Goal: Complete application form

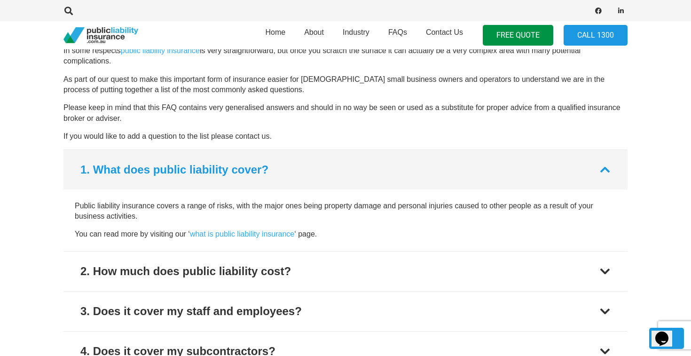
scroll to position [1007, 0]
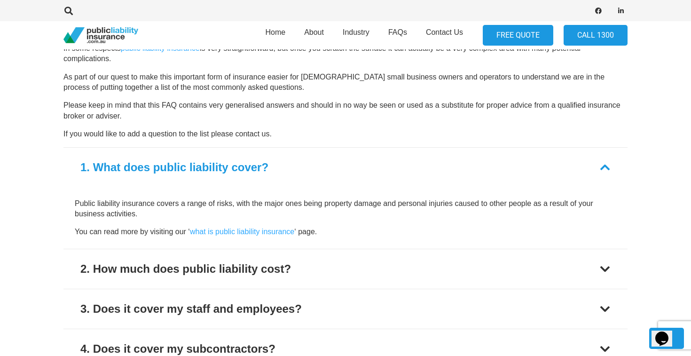
click at [510, 38] on link "FREE QUOTE" at bounding box center [518, 35] width 71 height 21
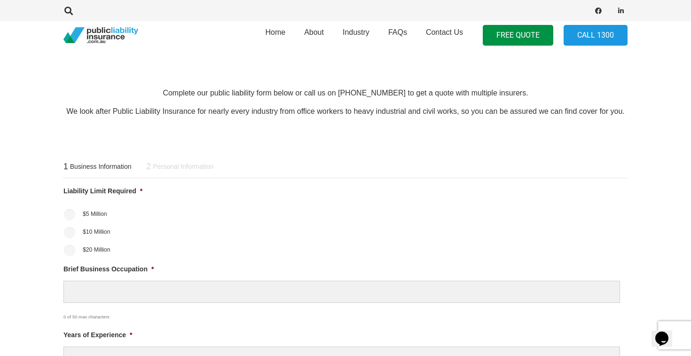
scroll to position [304, 0]
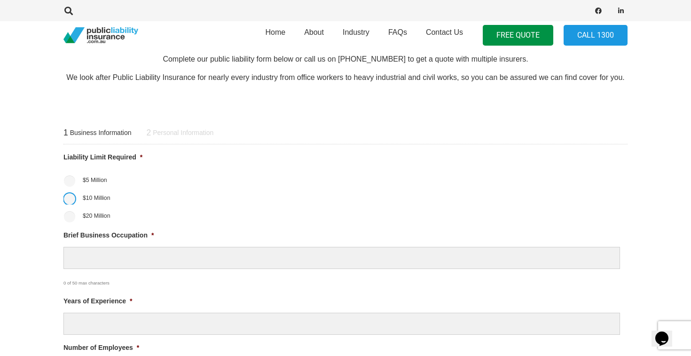
click at [71, 198] on input "$10 Million" at bounding box center [69, 198] width 11 height 11
radio input "true"
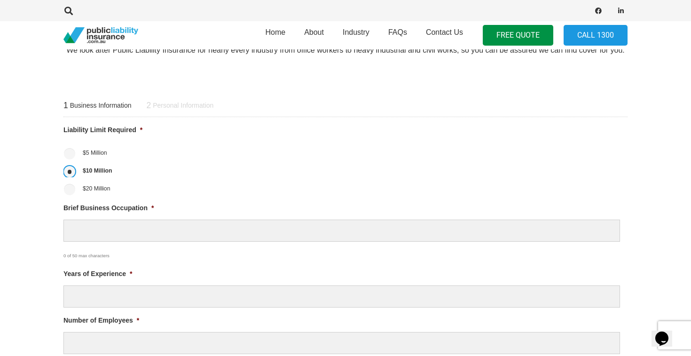
scroll to position [333, 0]
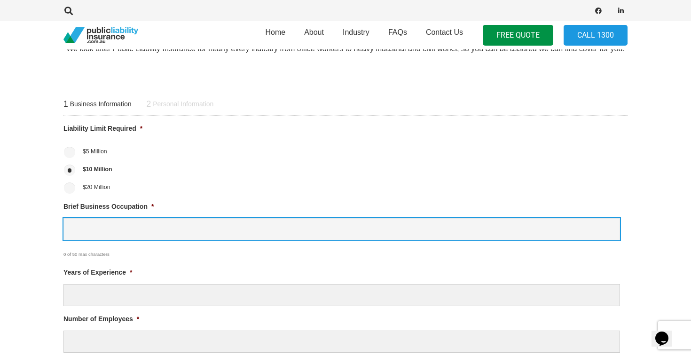
click at [217, 227] on input "Brief Business Occupation *" at bounding box center [341, 229] width 557 height 22
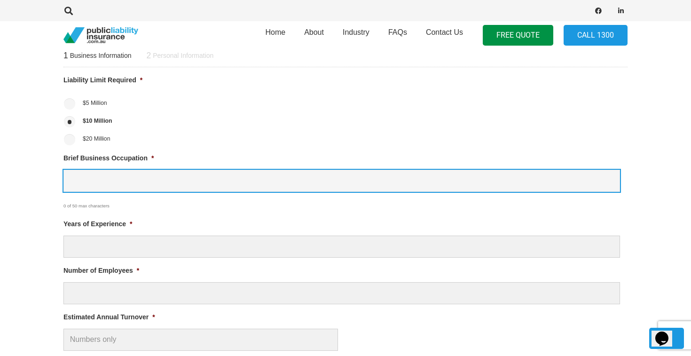
scroll to position [381, 0]
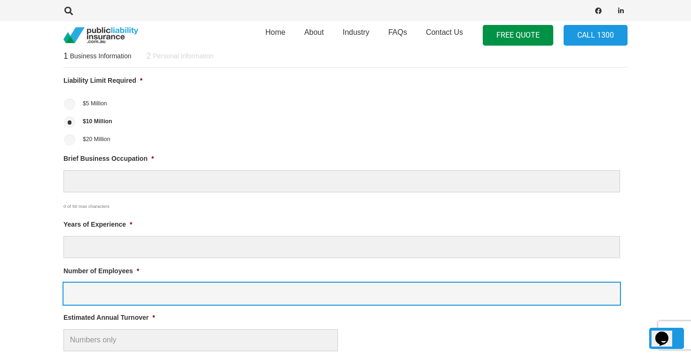
click at [141, 301] on input "Number of Employees *" at bounding box center [341, 294] width 557 height 22
type input "0"
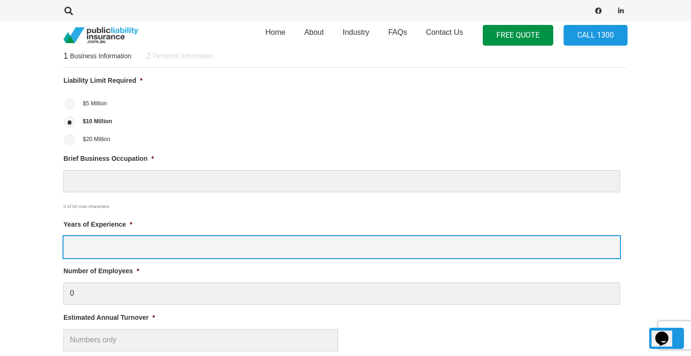
click at [116, 245] on input "Years of Experience *" at bounding box center [341, 247] width 557 height 22
type input "7"
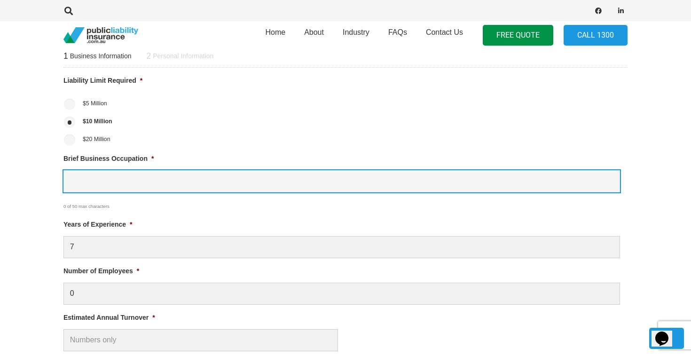
click at [103, 182] on input "Brief Business Occupation *" at bounding box center [341, 181] width 557 height 22
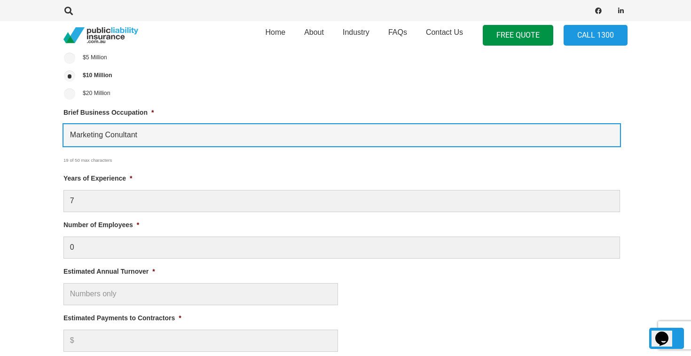
scroll to position [428, 0]
type input "Marketing Conultant"
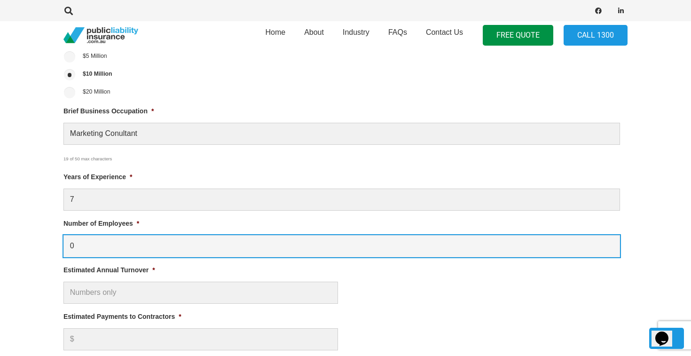
click at [112, 244] on input "0" at bounding box center [341, 246] width 557 height 22
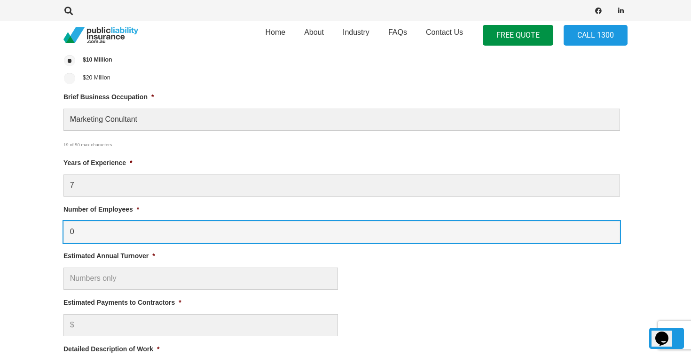
scroll to position [447, 0]
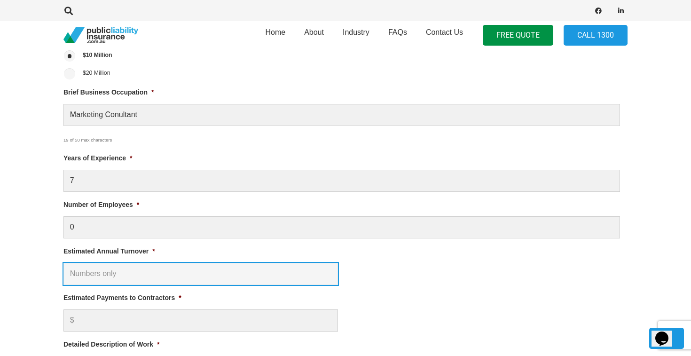
click at [102, 270] on input "Estimated Annual Turnover *" at bounding box center [200, 274] width 275 height 22
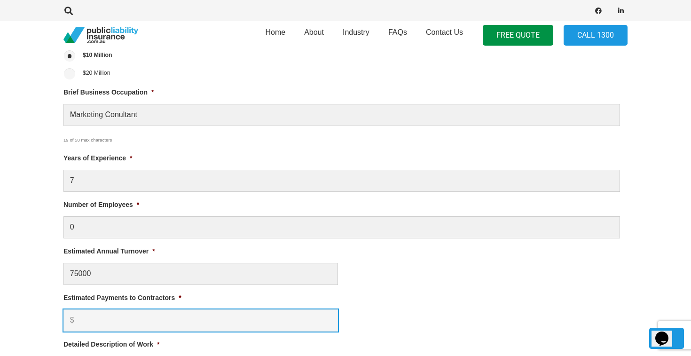
type input "$ 75,000.00"
click at [94, 321] on input "Estimated Payments to Contractors *" at bounding box center [200, 320] width 275 height 22
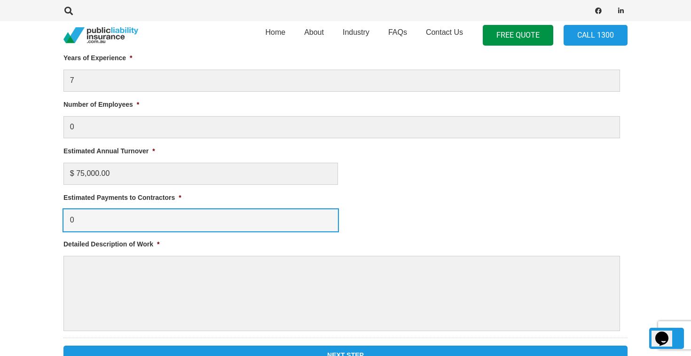
scroll to position [550, 0]
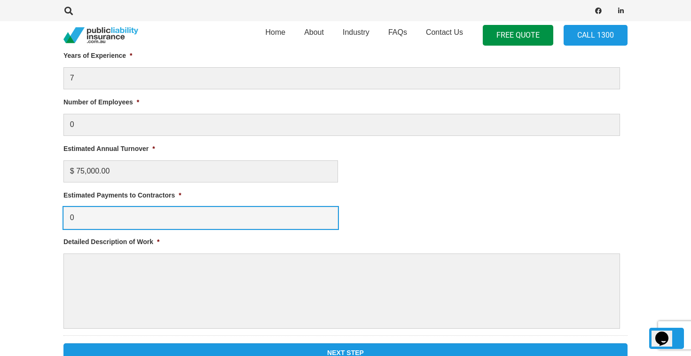
type input "0"
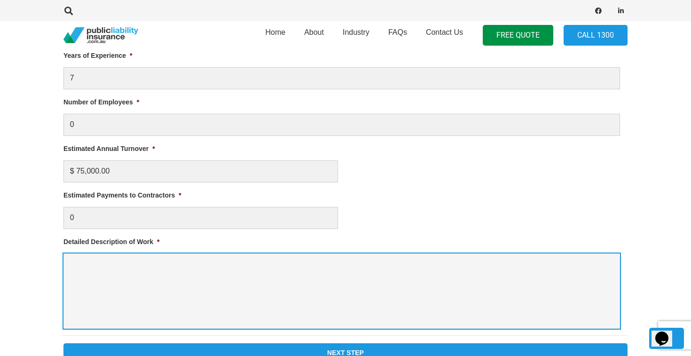
click at [98, 274] on textarea "Detailed Description of Work *" at bounding box center [341, 290] width 557 height 75
type textarea "Provides consulting services to small and medium businesses"
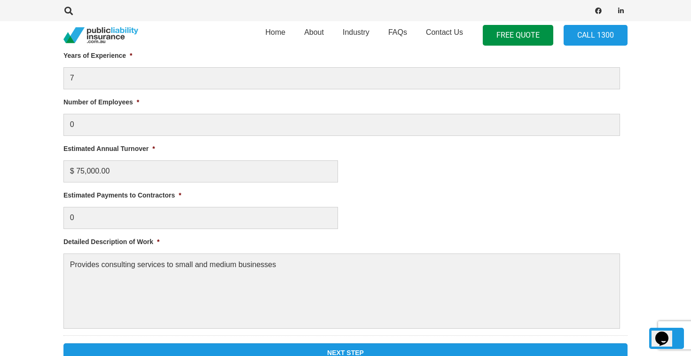
click at [137, 100] on span "*" at bounding box center [138, 102] width 2 height 8
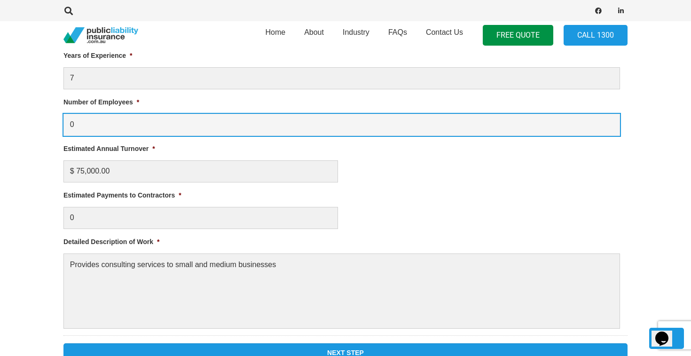
click at [137, 114] on input "0" at bounding box center [341, 125] width 557 height 22
click at [114, 123] on input "0" at bounding box center [341, 125] width 557 height 22
drag, startPoint x: 114, startPoint y: 123, endPoint x: 62, endPoint y: 123, distance: 52.2
click at [62, 123] on div "1 Business Information 2 Personal Information Liability Limit Required * $5 Mil…" at bounding box center [345, 118] width 587 height 502
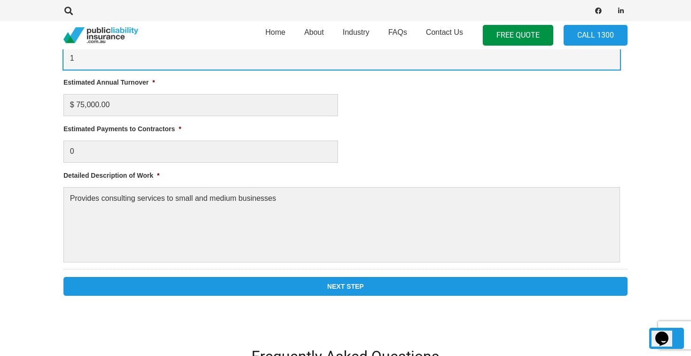
scroll to position [622, 0]
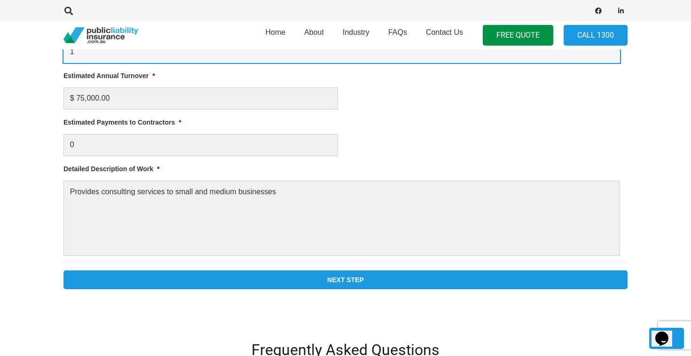
type input "1"
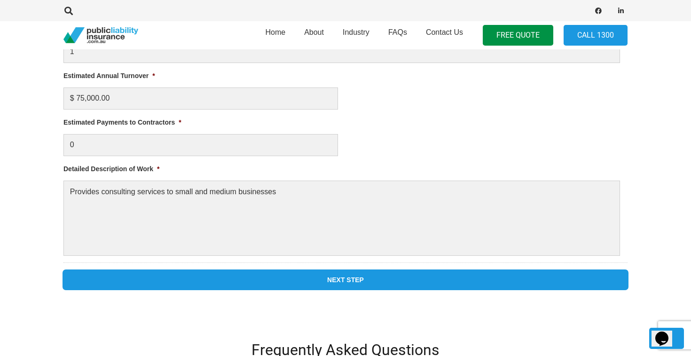
click at [238, 279] on input "Next Step" at bounding box center [345, 279] width 564 height 19
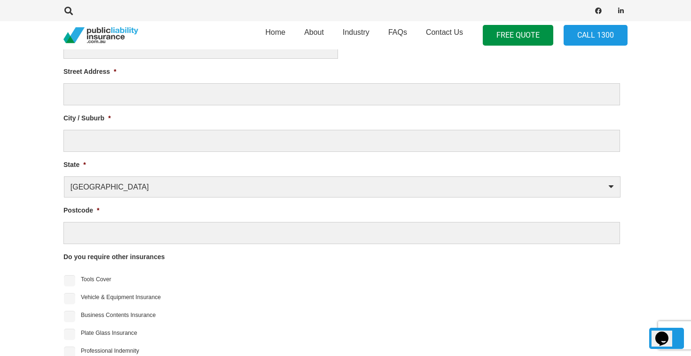
scroll to position [377, 0]
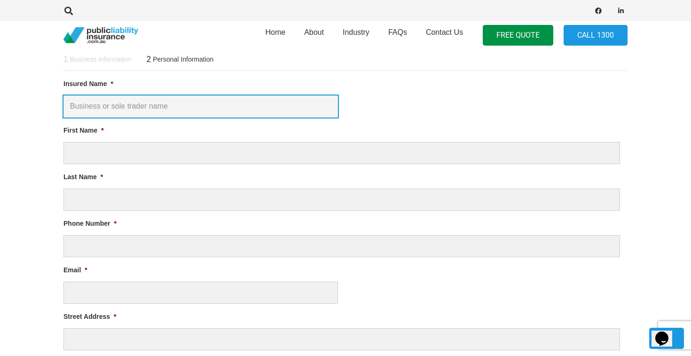
click at [243, 106] on input "Insured Name *" at bounding box center [200, 106] width 275 height 22
type input "[PERSON_NAME]"
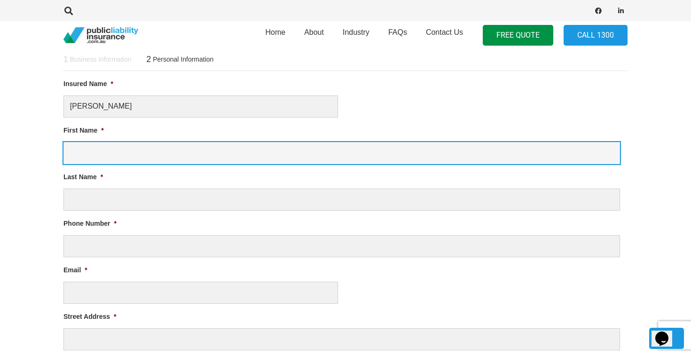
click at [218, 161] on input "First Name *" at bounding box center [341, 153] width 557 height 22
type input "[PERSON_NAME]"
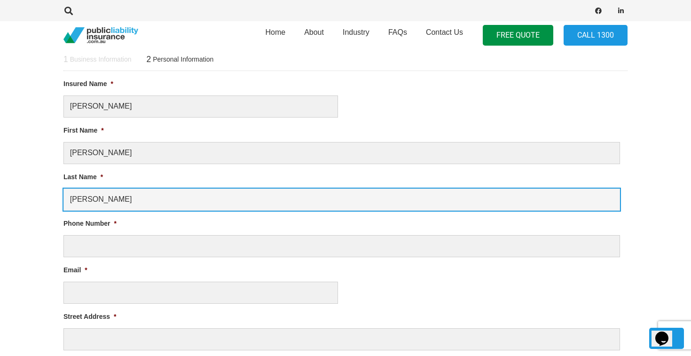
type input "0408672268"
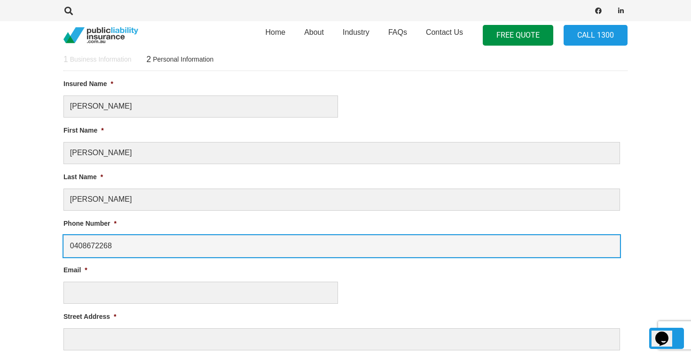
type input "[PERSON_NAME][EMAIL_ADDRESS][DOMAIN_NAME]"
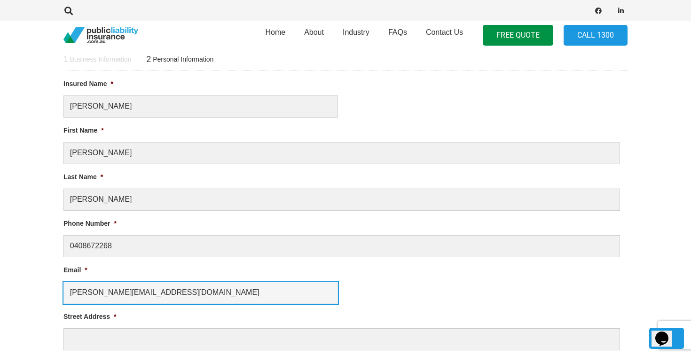
type input "[STREET_ADDRESS]"
type input "[GEOGRAPHIC_DATA]"
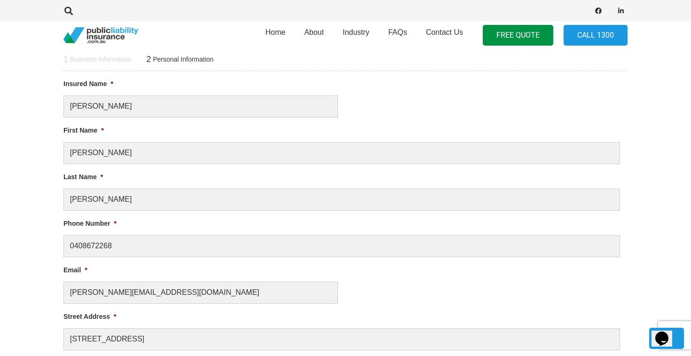
select select "[GEOGRAPHIC_DATA]"
type input "4221"
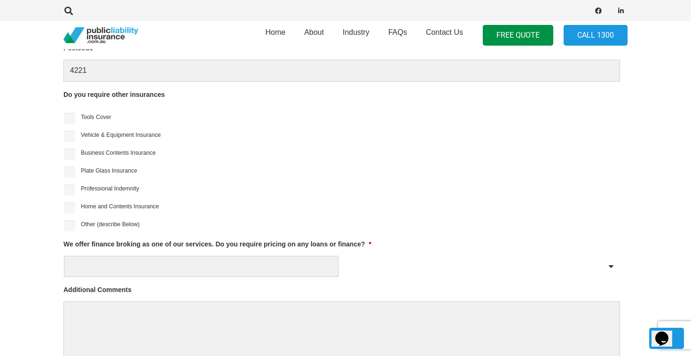
scroll to position [812, 0]
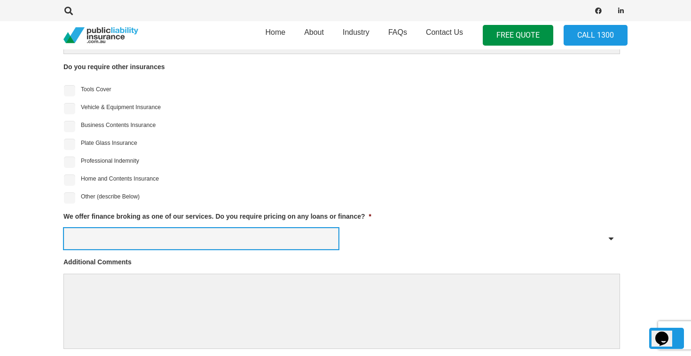
click at [224, 238] on select "Yes No" at bounding box center [201, 238] width 275 height 21
select select "No"
click at [64, 228] on select "Yes No" at bounding box center [201, 238] width 275 height 21
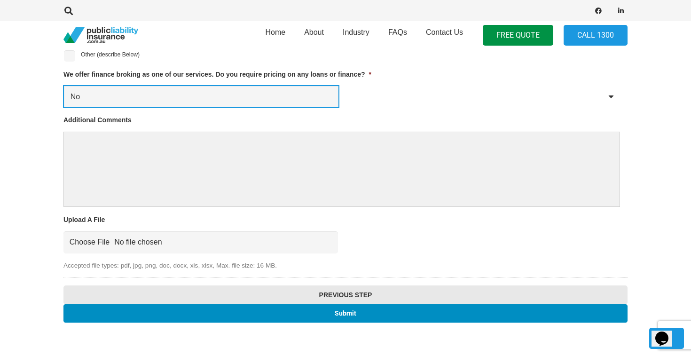
scroll to position [960, 0]
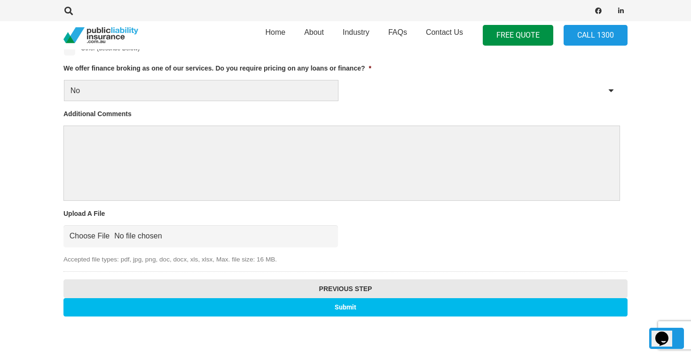
click at [344, 307] on input "Submit" at bounding box center [345, 307] width 564 height 18
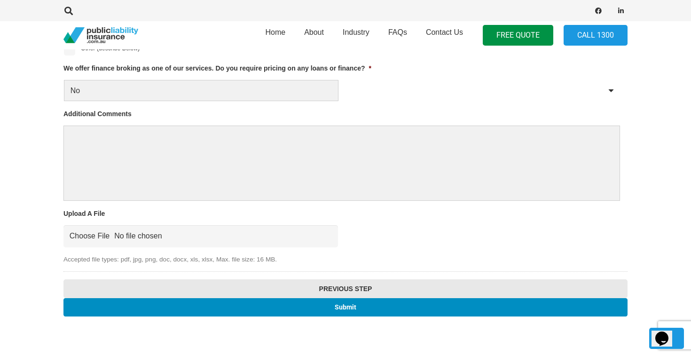
scroll to position [1048, 0]
